Goal: Task Accomplishment & Management: Manage account settings

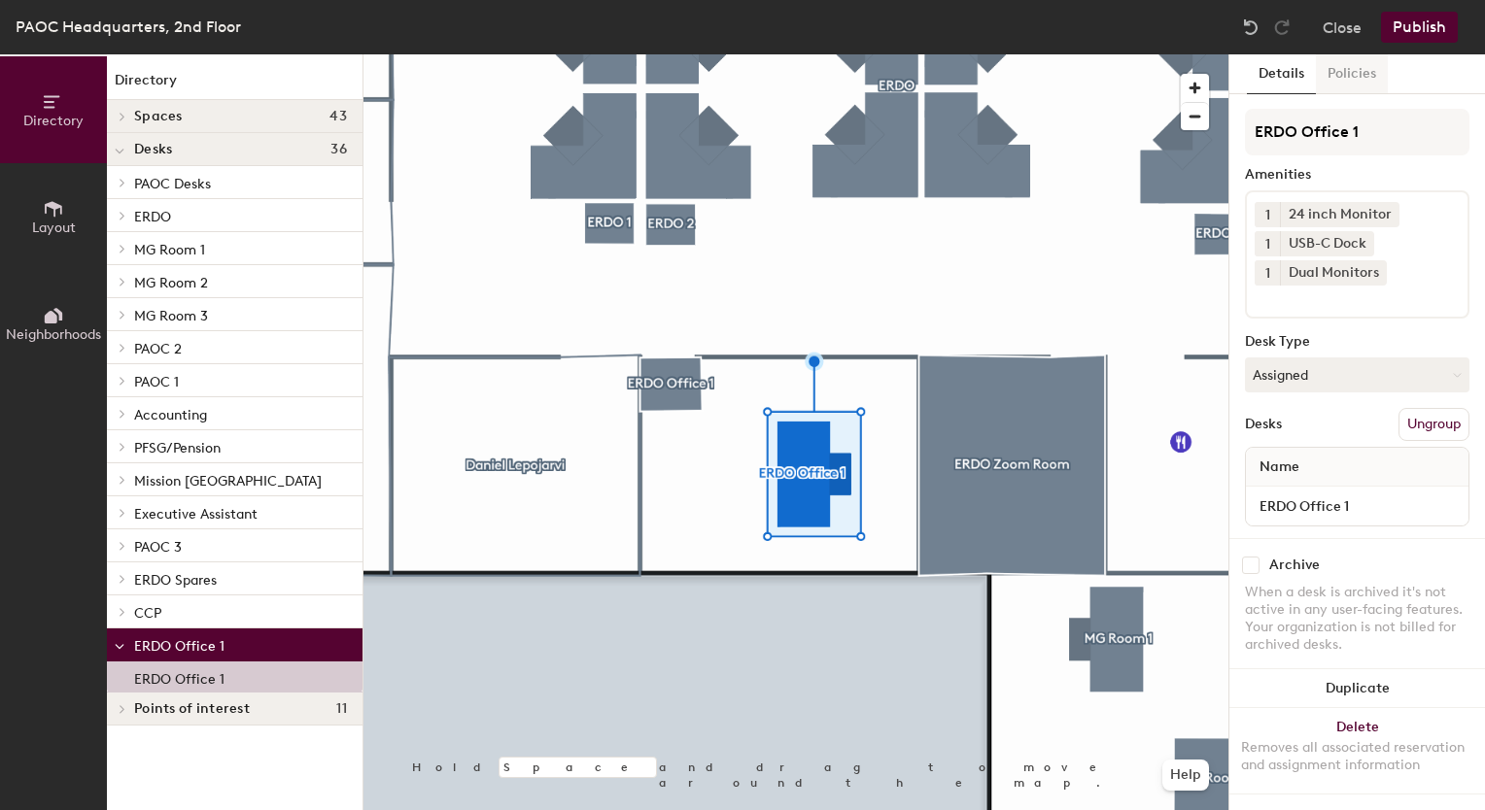
click at [1348, 80] on button "Policies" at bounding box center [1352, 74] width 72 height 40
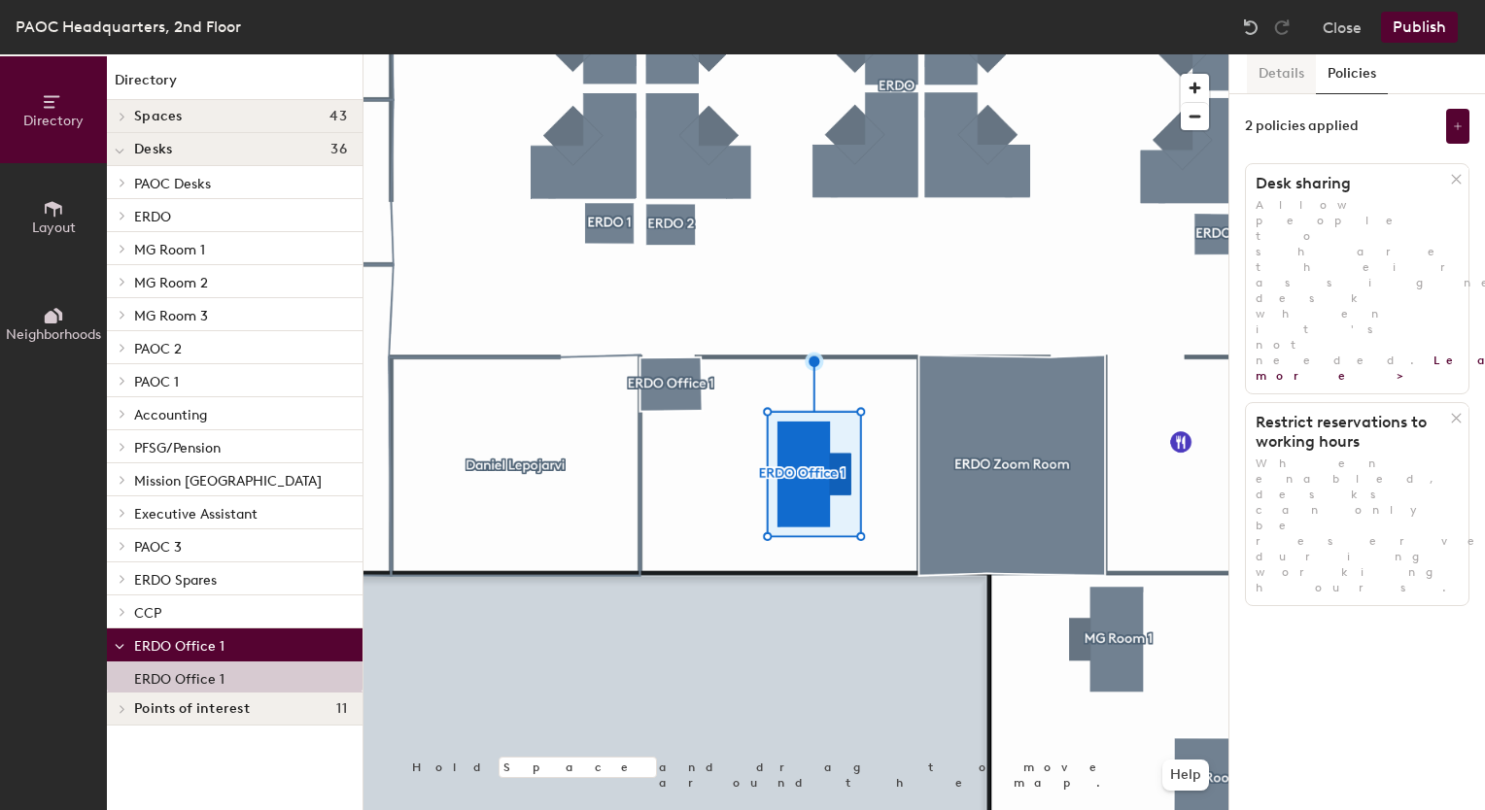
click at [1301, 76] on button "Details" at bounding box center [1281, 74] width 69 height 40
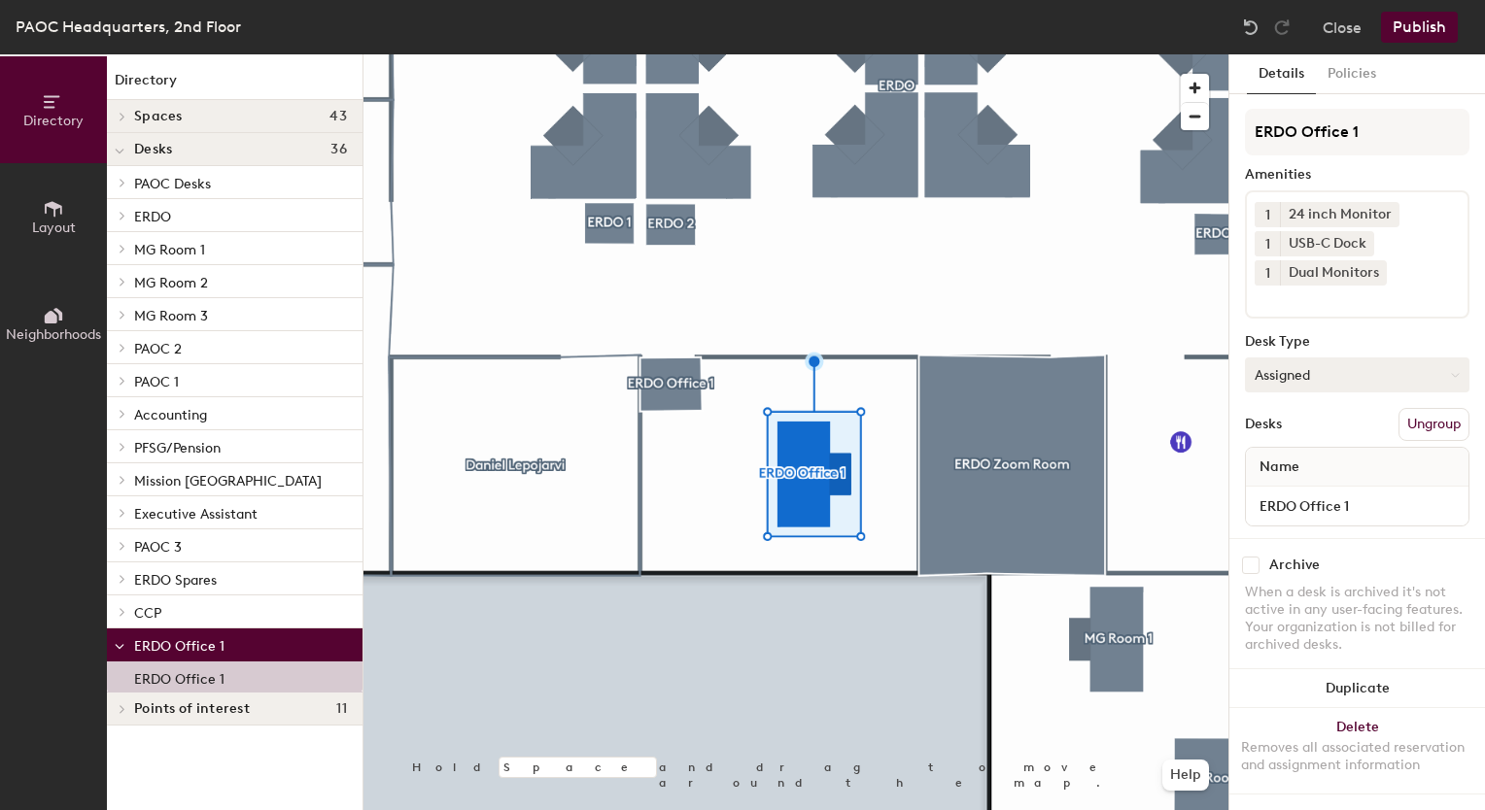
click at [1391, 376] on button "Assigned" at bounding box center [1357, 375] width 224 height 35
click at [1306, 488] on div "Hoteled" at bounding box center [1343, 493] width 194 height 29
click at [1411, 21] on button "Publish" at bounding box center [1419, 27] width 77 height 31
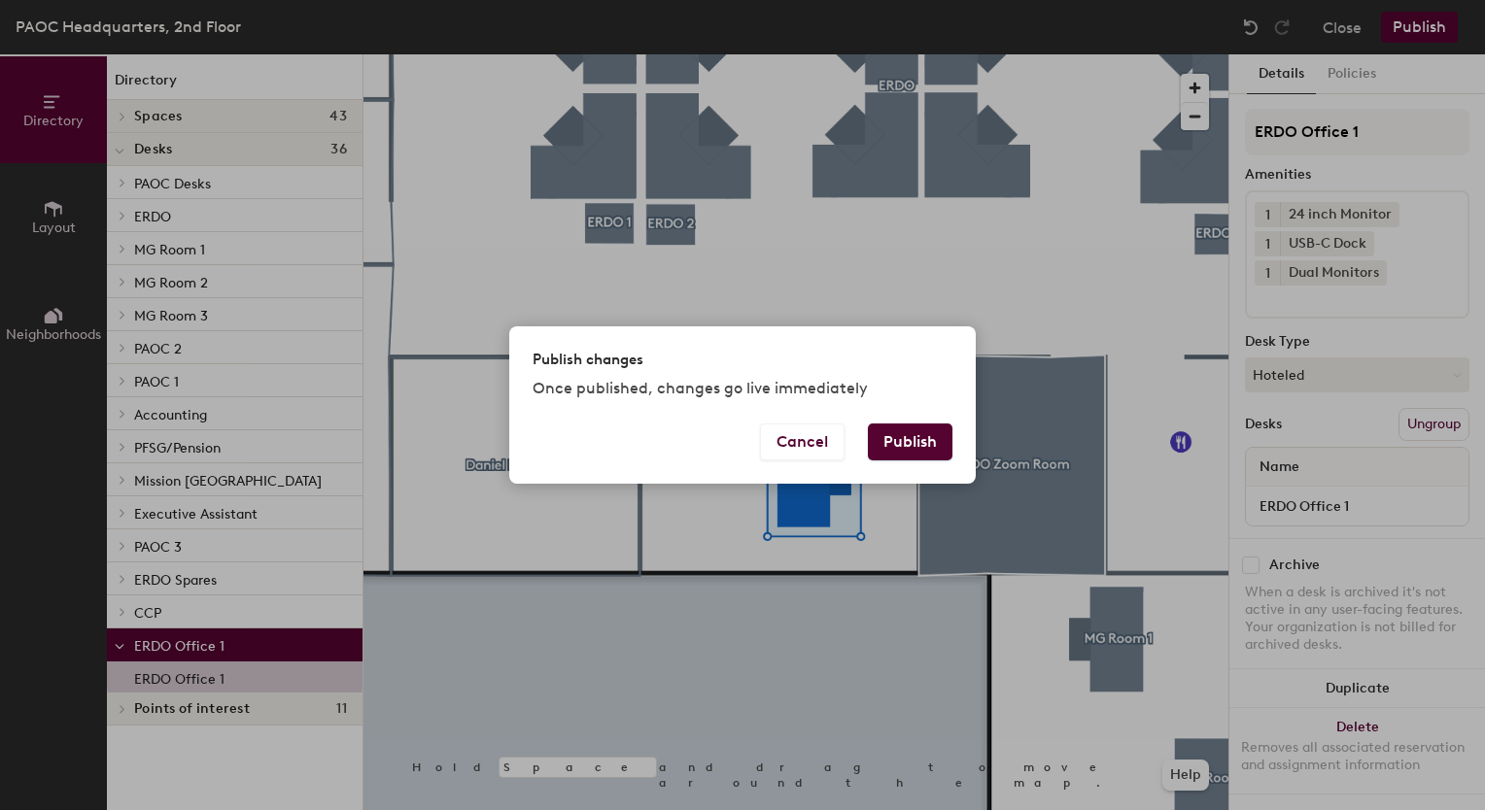
click at [921, 461] on div "Cancel Publish" at bounding box center [742, 454] width 466 height 60
click at [917, 451] on button "Publish" at bounding box center [910, 442] width 85 height 37
